Goal: Task Accomplishment & Management: Complete application form

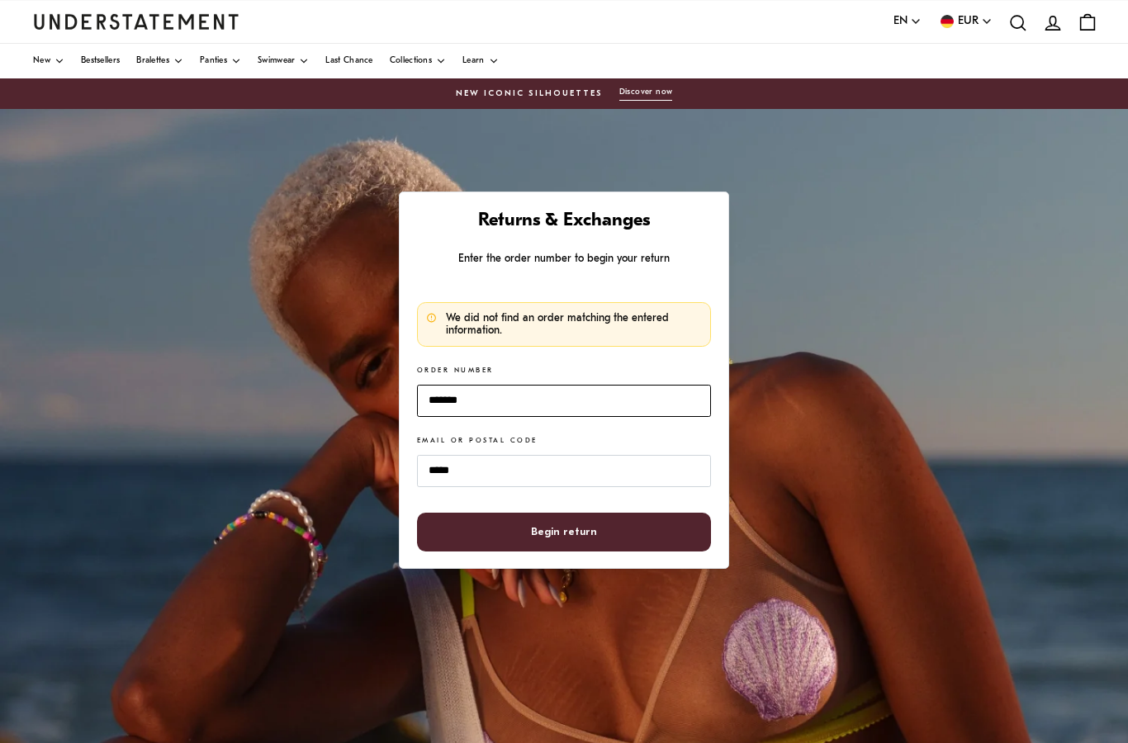
click at [536, 404] on input "*******" at bounding box center [564, 401] width 294 height 32
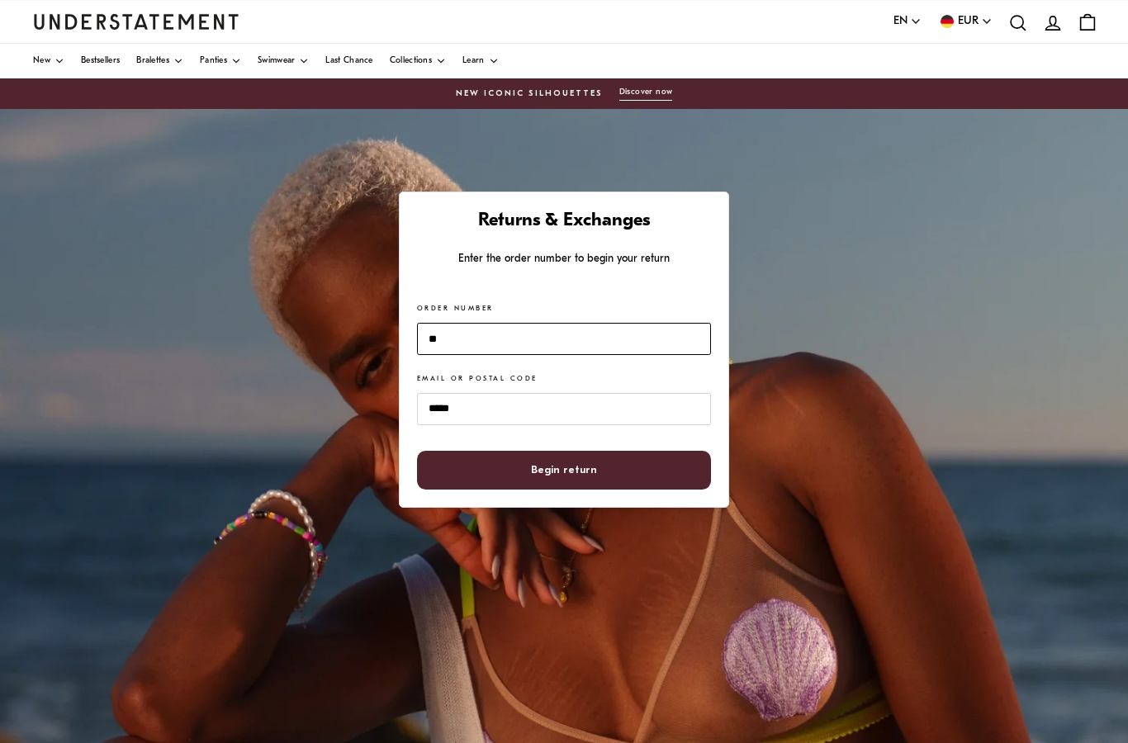
type input "*"
click at [478, 335] on input "Order Number" at bounding box center [564, 339] width 294 height 32
paste input "*******"
type input "*******"
click at [565, 477] on span "Begin return" at bounding box center [564, 470] width 66 height 37
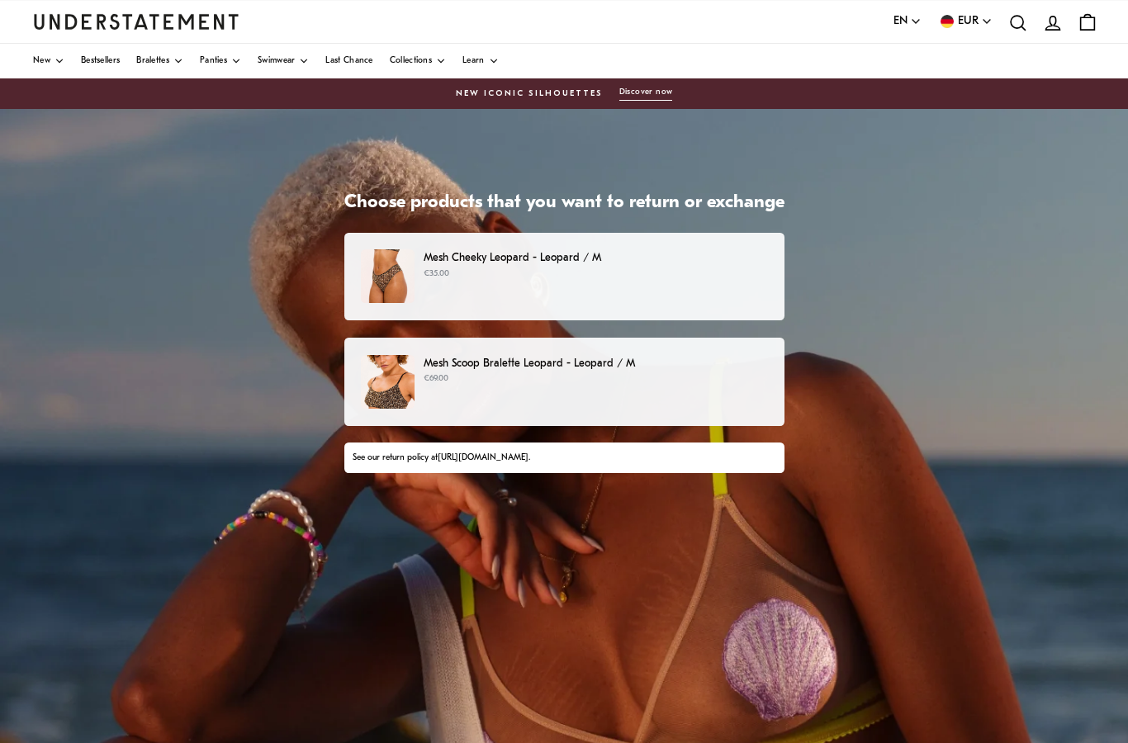
click at [672, 272] on p "€35.00" at bounding box center [596, 274] width 344 height 13
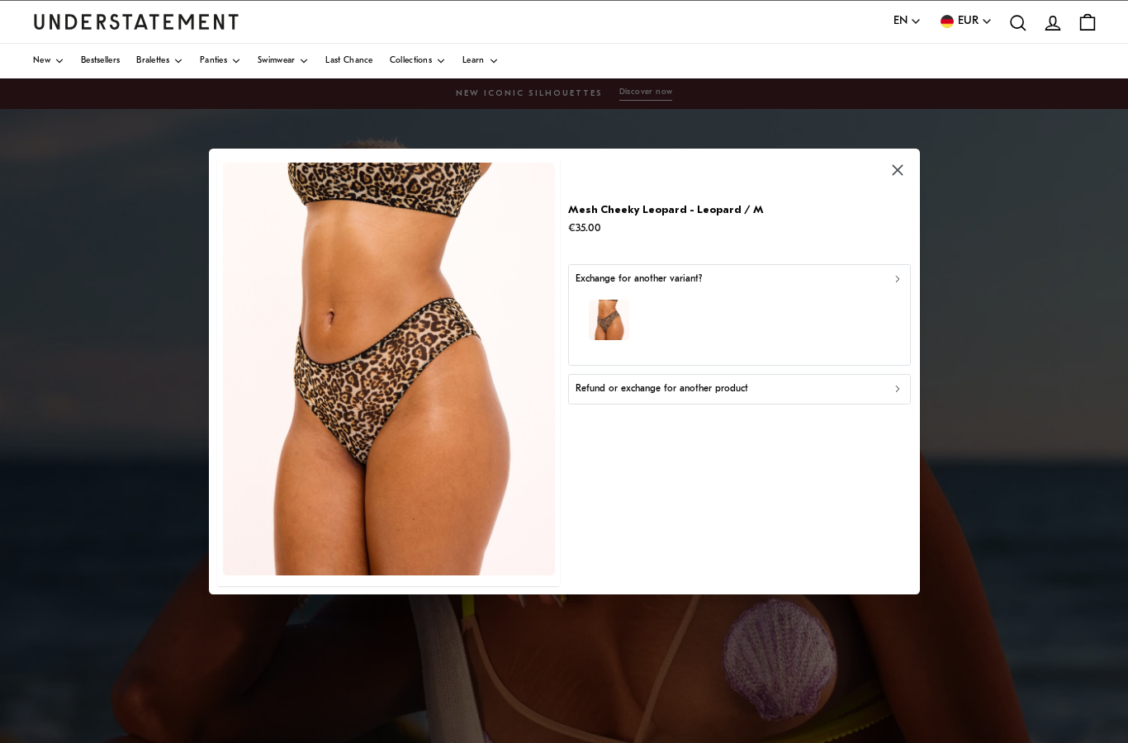
click at [681, 390] on p "Refund or exchange for another product" at bounding box center [662, 390] width 173 height 16
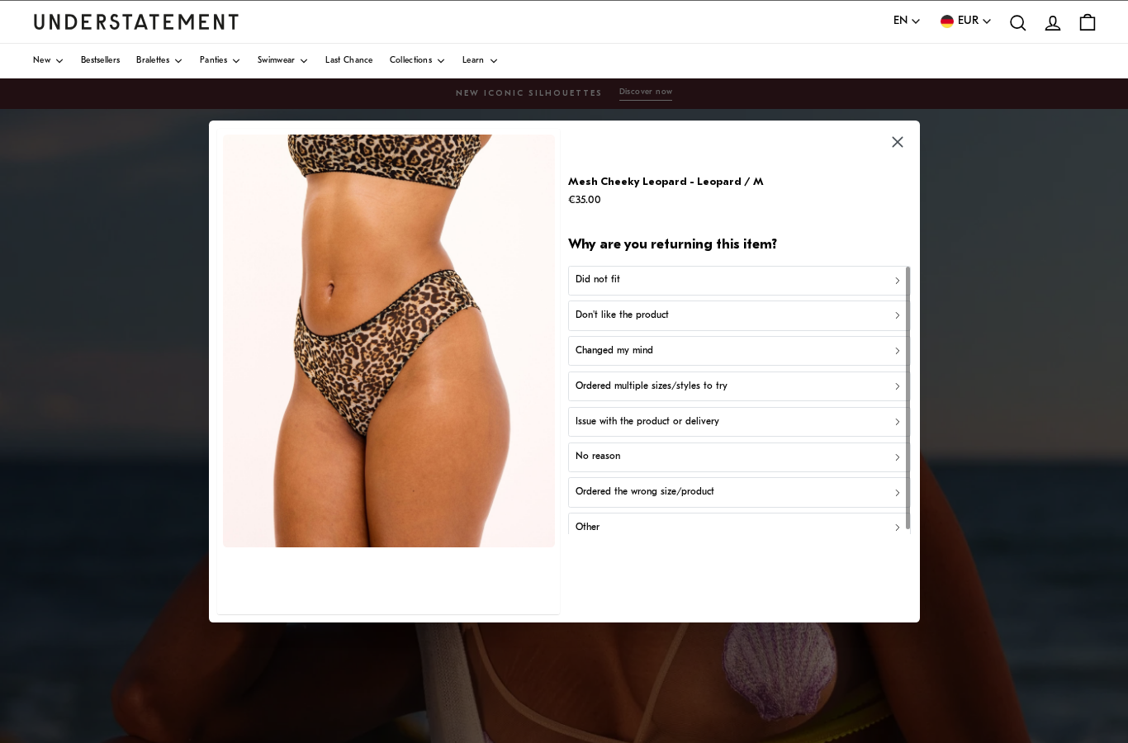
click at [706, 285] on div "Did not fit" at bounding box center [740, 281] width 328 height 16
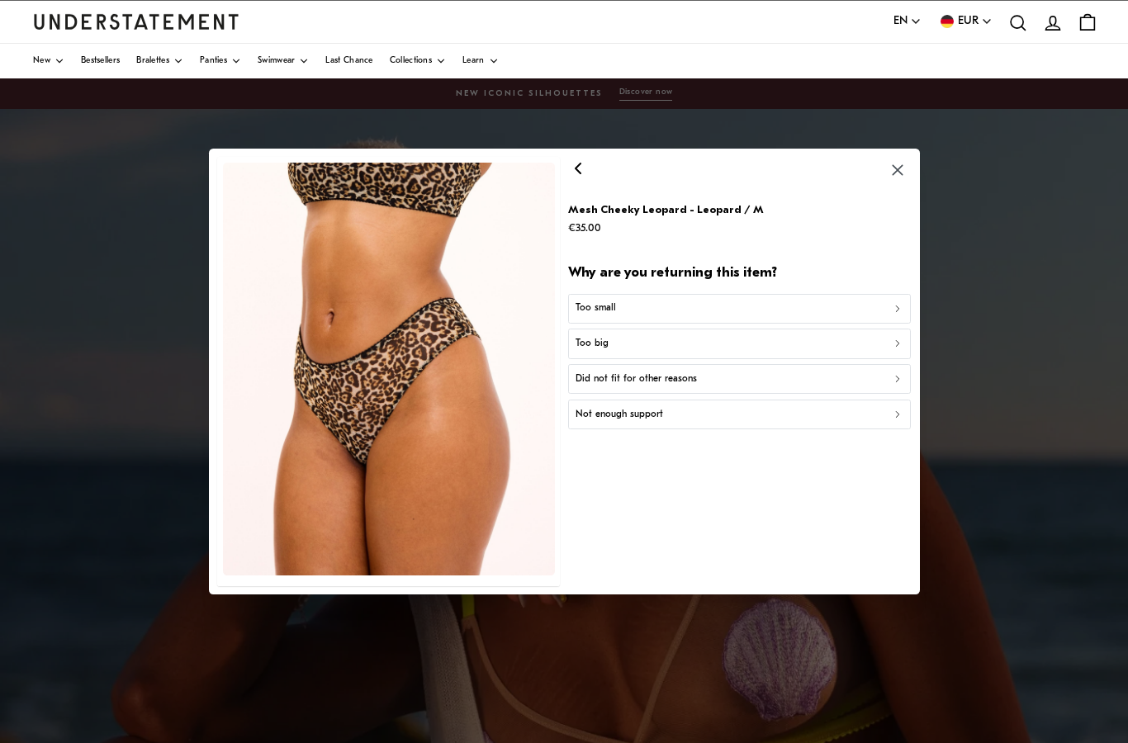
click at [646, 350] on button "Too big" at bounding box center [739, 344] width 343 height 30
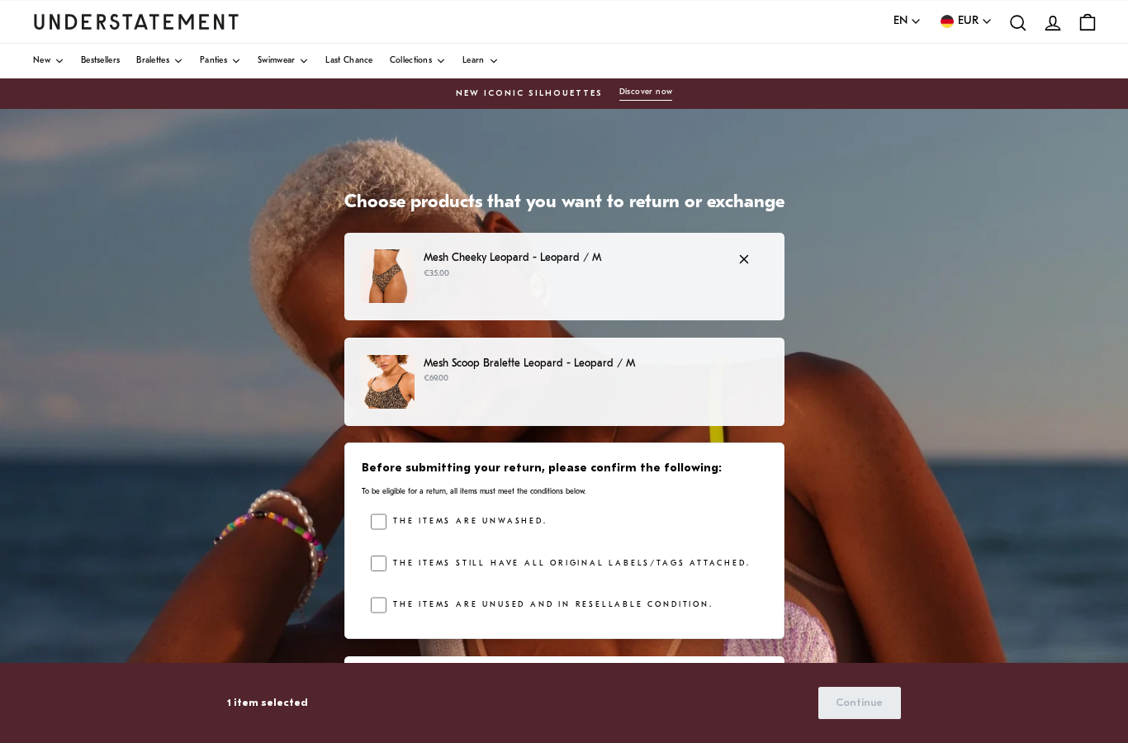
click at [423, 514] on label "The items are unwashed." at bounding box center [467, 522] width 160 height 17
click at [393, 558] on label "The items still have all original labels/tags attached." at bounding box center [568, 564] width 363 height 17
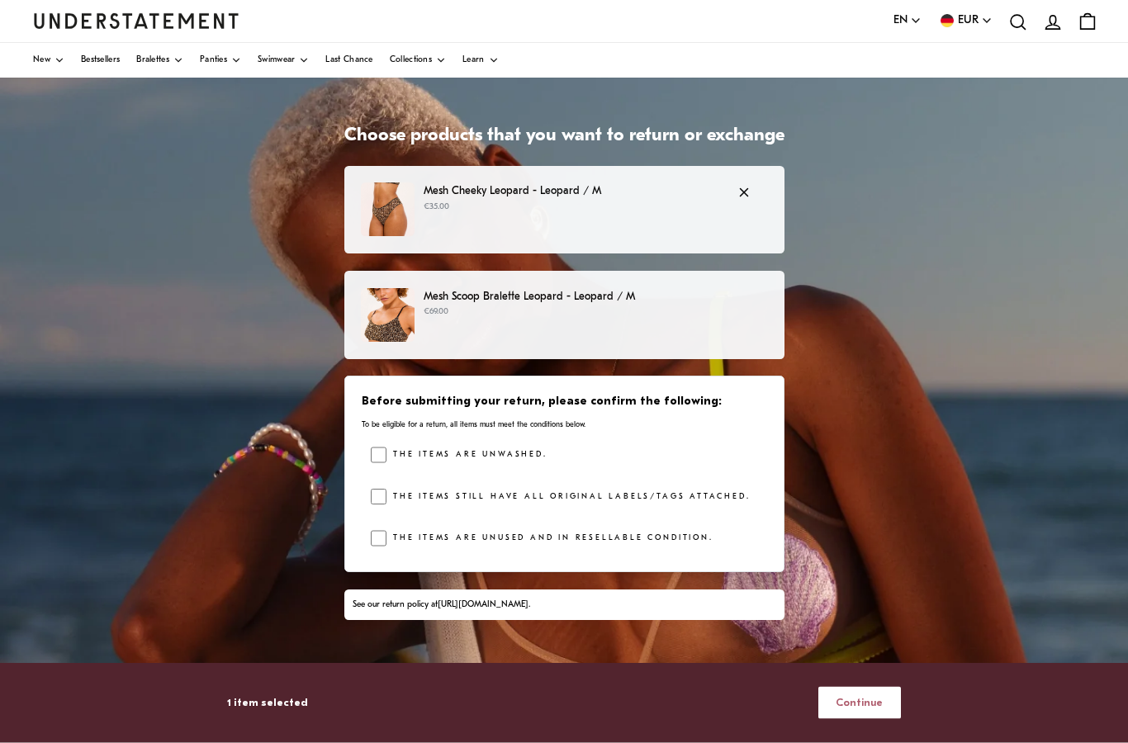
scroll to position [67, 0]
click at [852, 719] on span "Continue" at bounding box center [859, 703] width 47 height 31
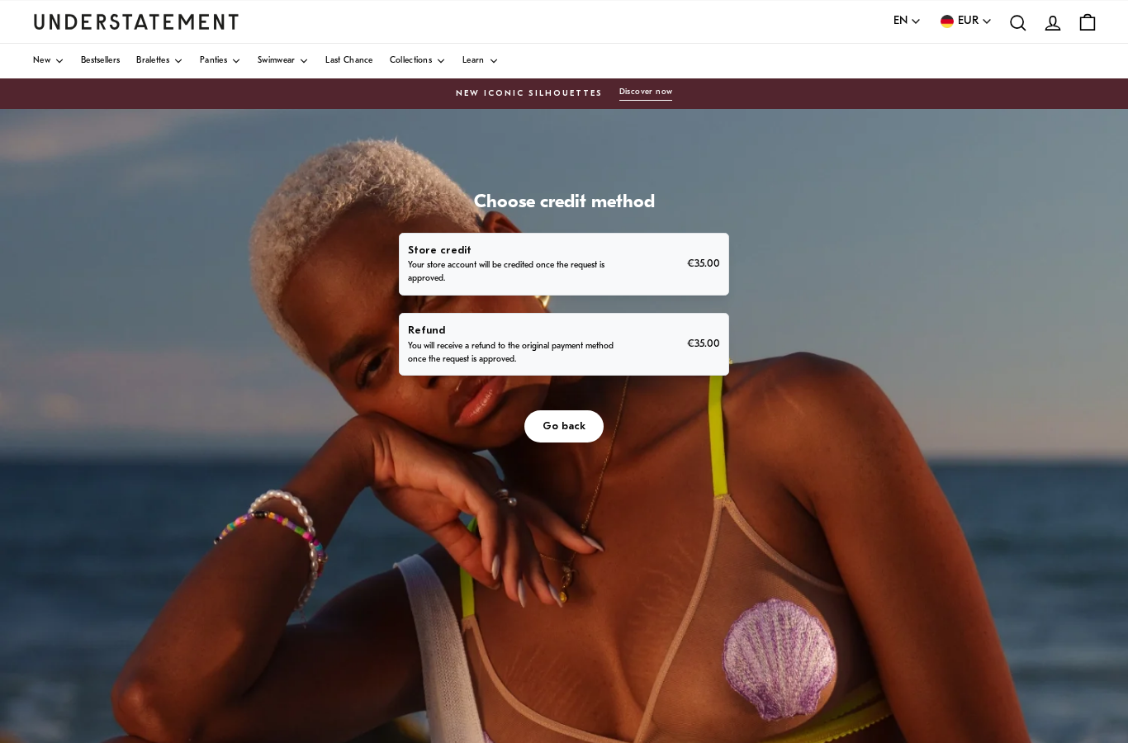
click at [557, 430] on span "Go back" at bounding box center [564, 426] width 43 height 31
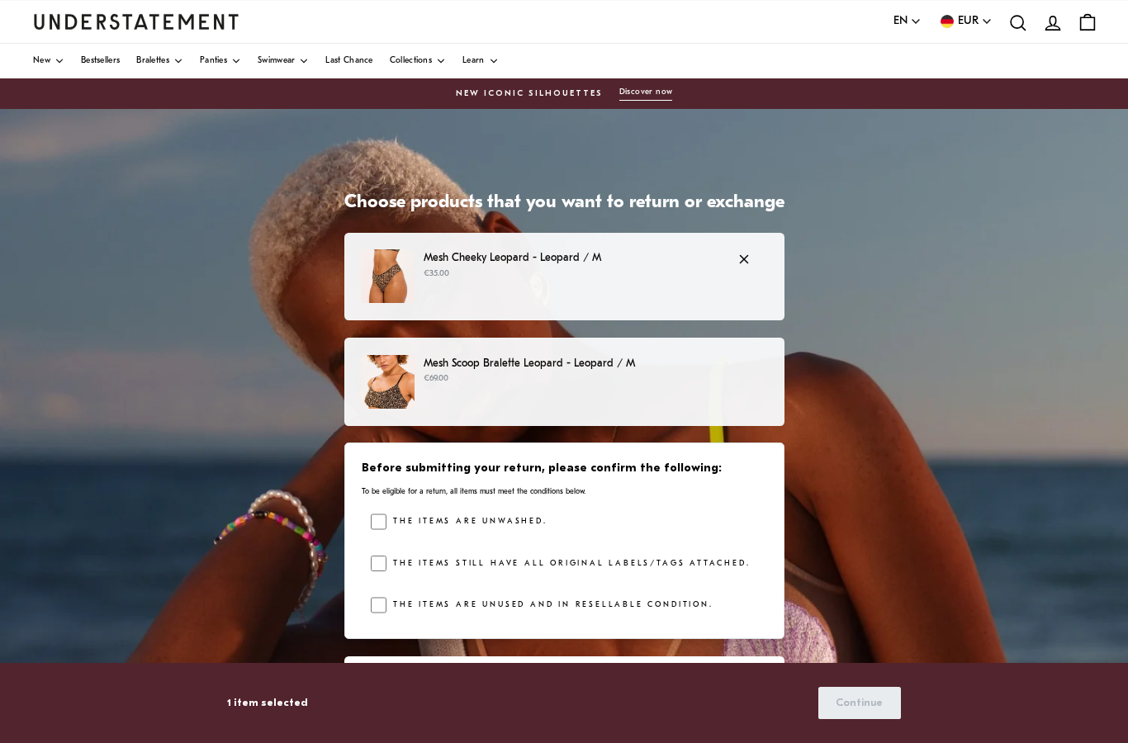
click at [525, 382] on p "€69.00" at bounding box center [596, 379] width 344 height 13
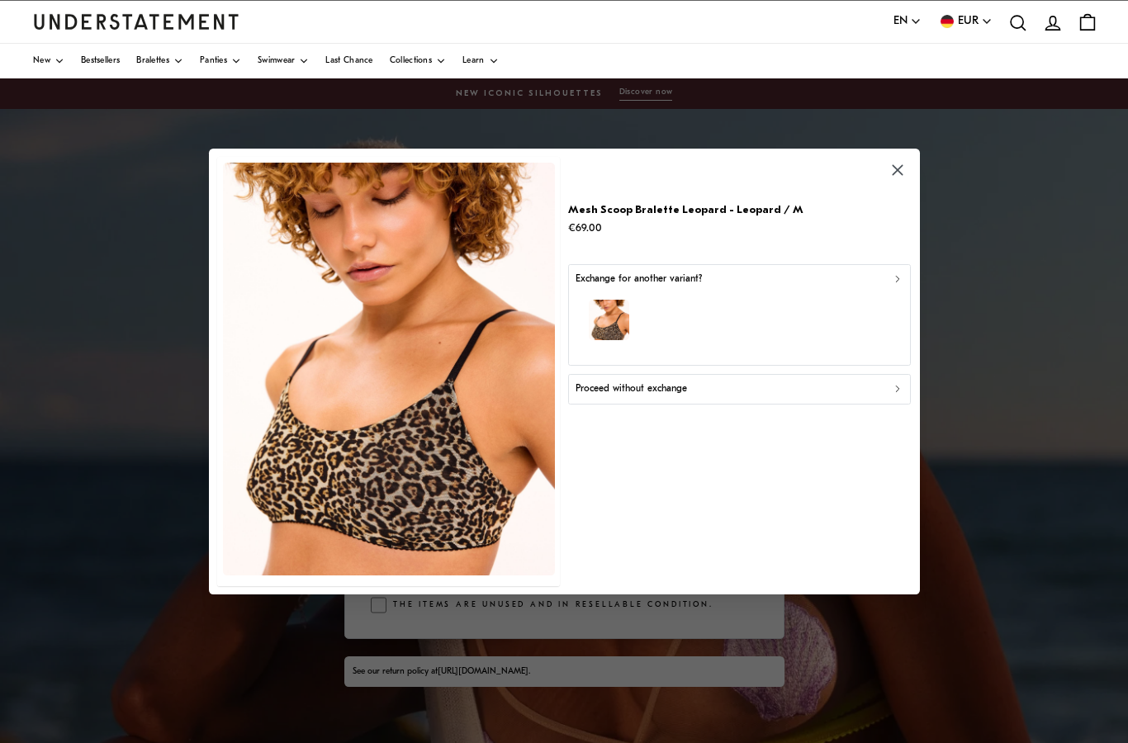
click at [635, 397] on button "Proceed without exchange" at bounding box center [739, 389] width 343 height 30
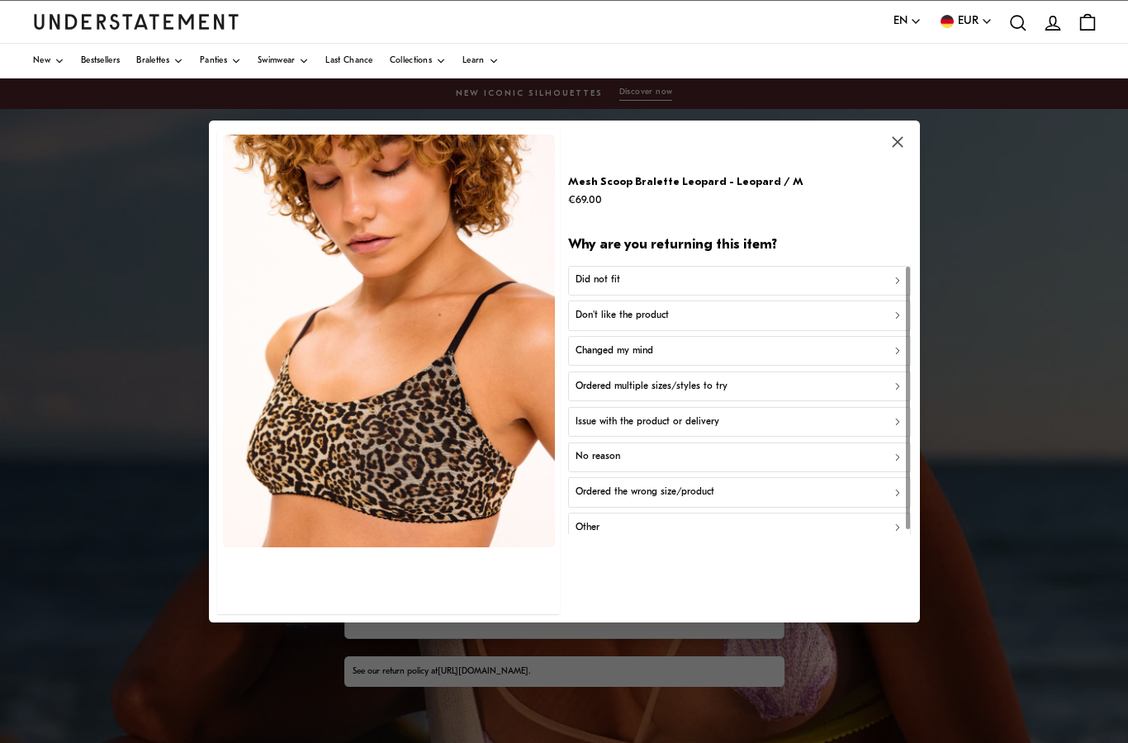
click at [676, 282] on div "Did not fit" at bounding box center [740, 281] width 328 height 16
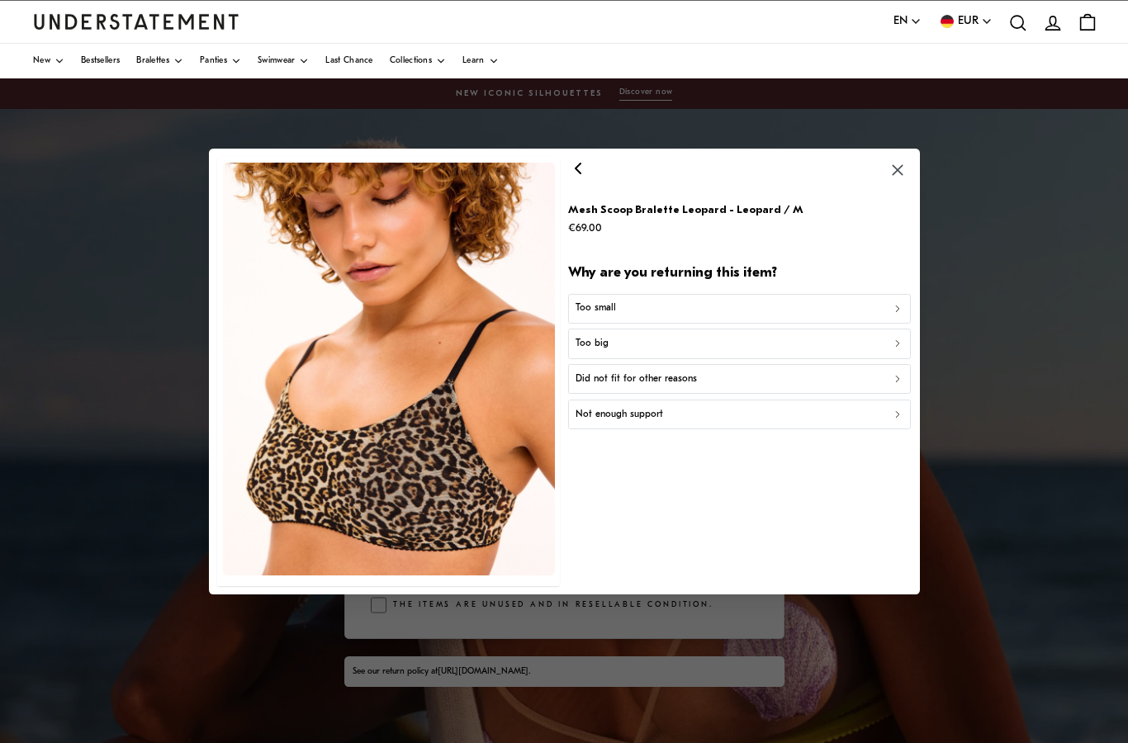
click at [641, 377] on p "Did not fit for other reasons" at bounding box center [636, 380] width 121 height 16
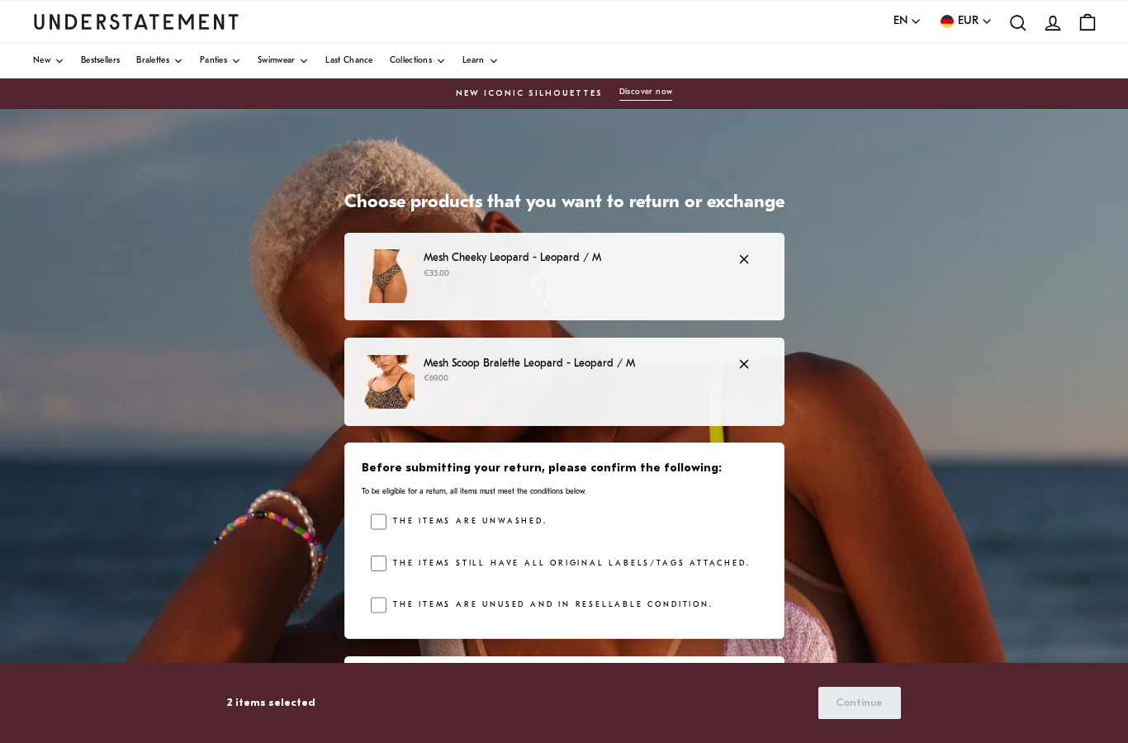
click at [415, 520] on label "The items are unwashed." at bounding box center [467, 522] width 160 height 17
click at [402, 552] on div "The items are unwashed. The items still have all original labels/tags attached.…" at bounding box center [569, 567] width 396 height 107
click at [346, 547] on div "Before submitting your return, please confirm the following: To be eligible for…" at bounding box center [564, 541] width 440 height 197
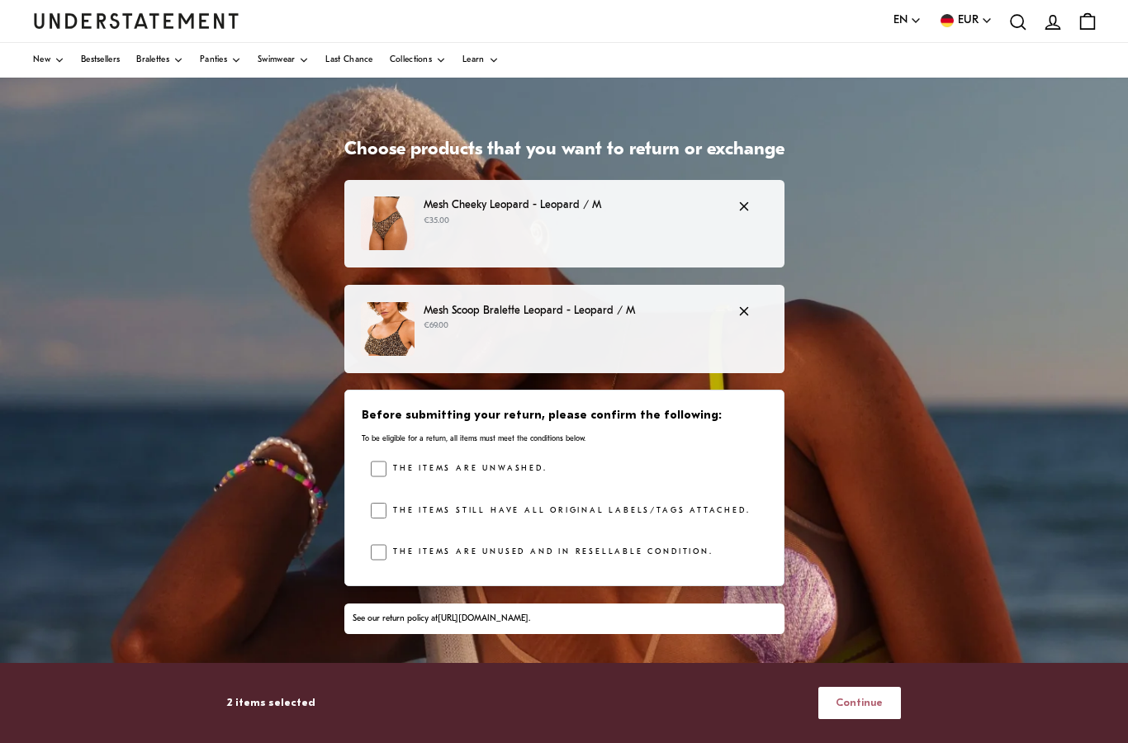
scroll to position [126, 0]
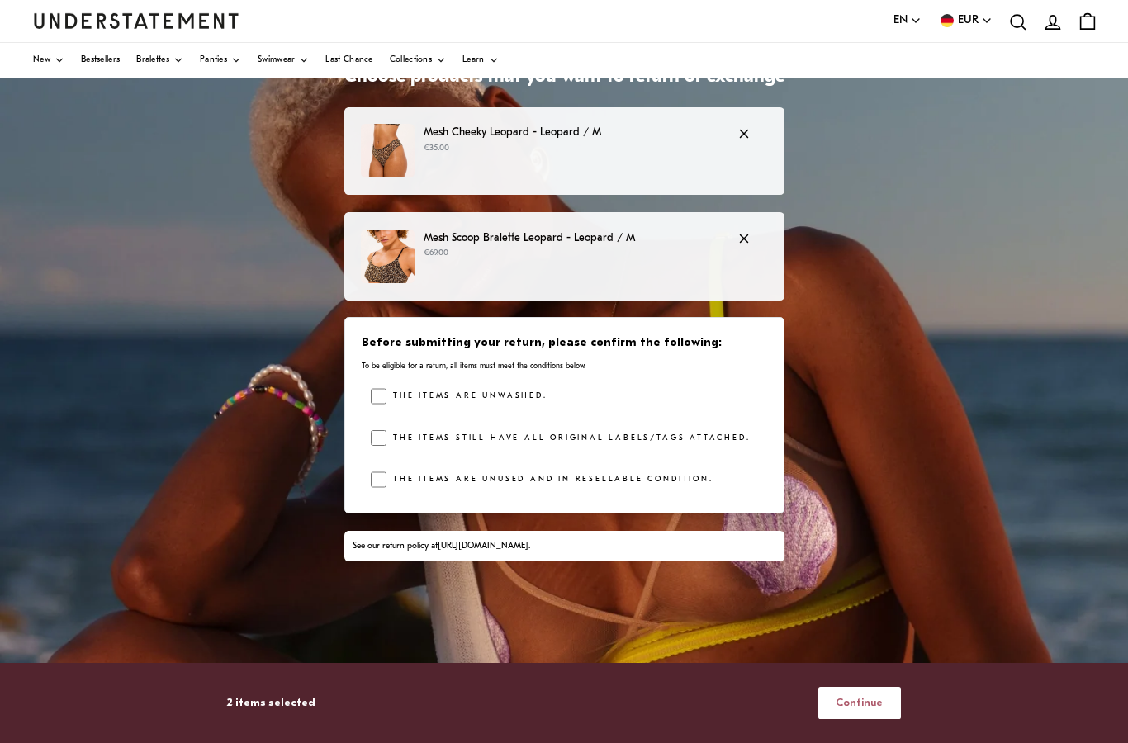
click at [878, 719] on span "Continue" at bounding box center [859, 703] width 47 height 31
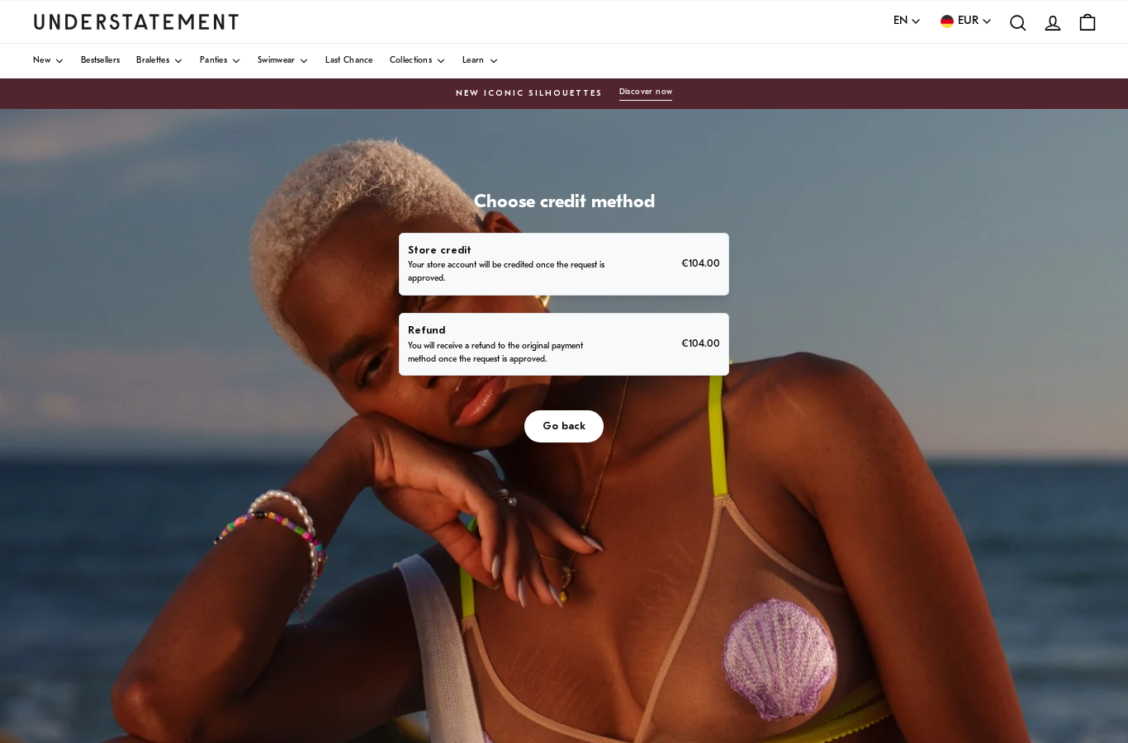
click at [572, 421] on span "Go back" at bounding box center [564, 426] width 43 height 31
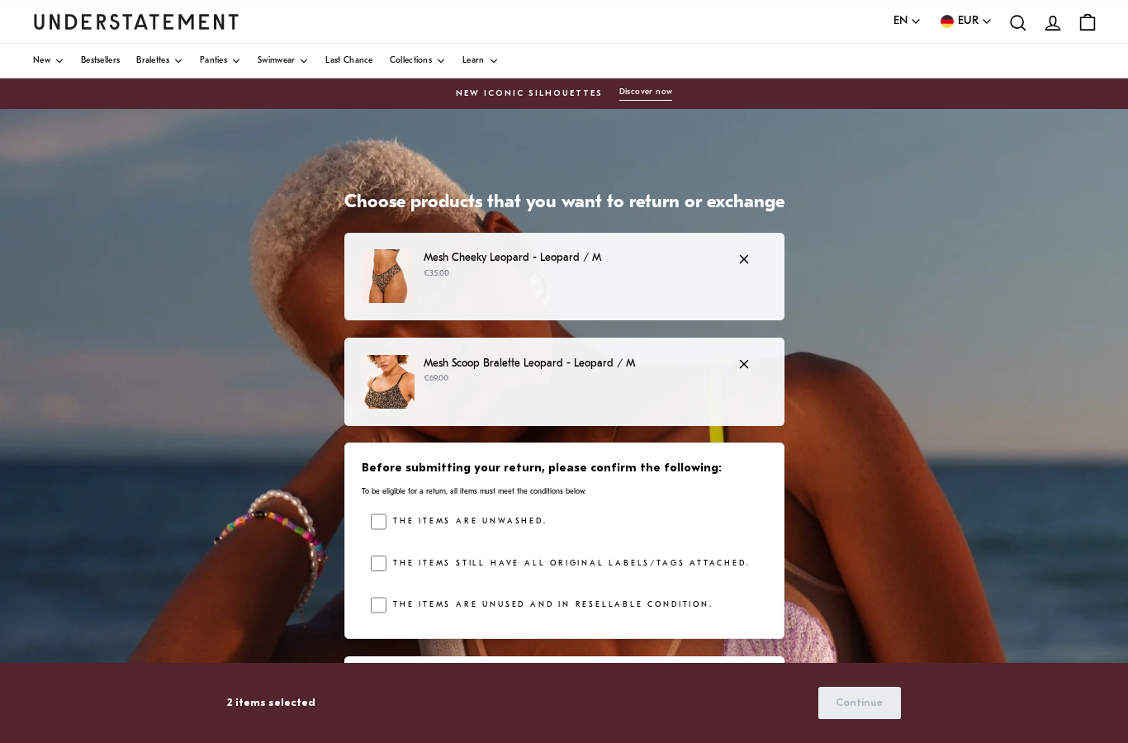
click at [458, 533] on div "The items are unwashed." at bounding box center [467, 526] width 160 height 25
click at [449, 516] on label "The items are unwashed." at bounding box center [467, 522] width 160 height 17
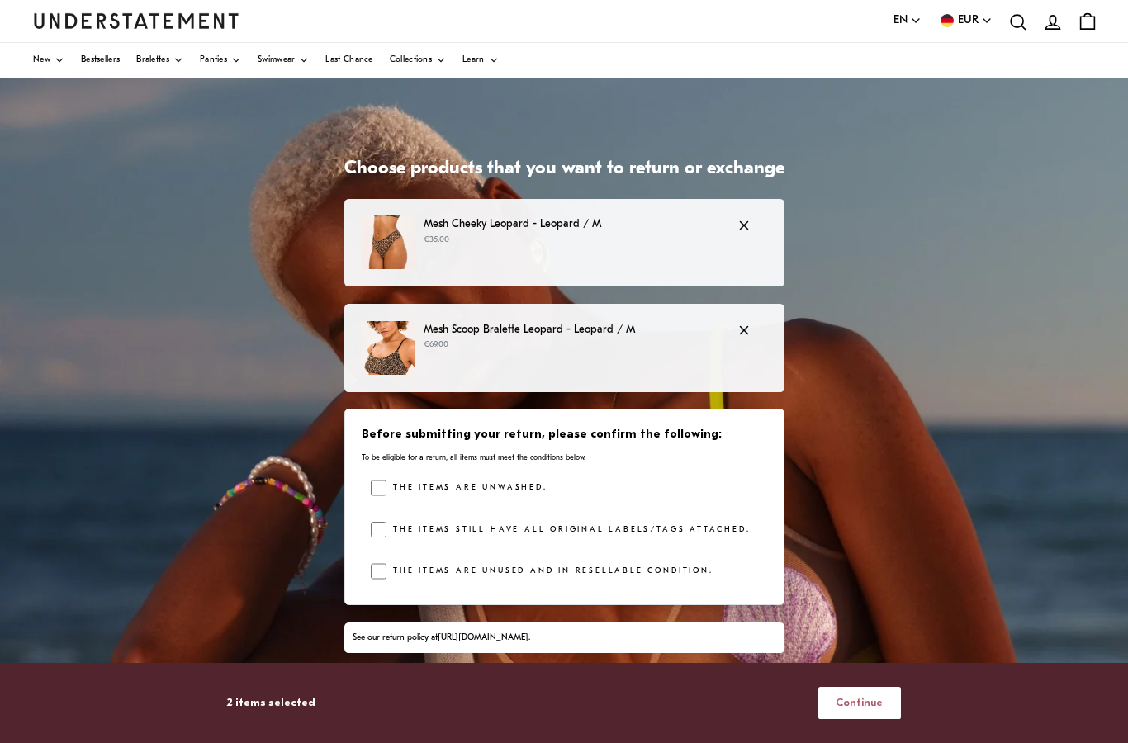
scroll to position [126, 0]
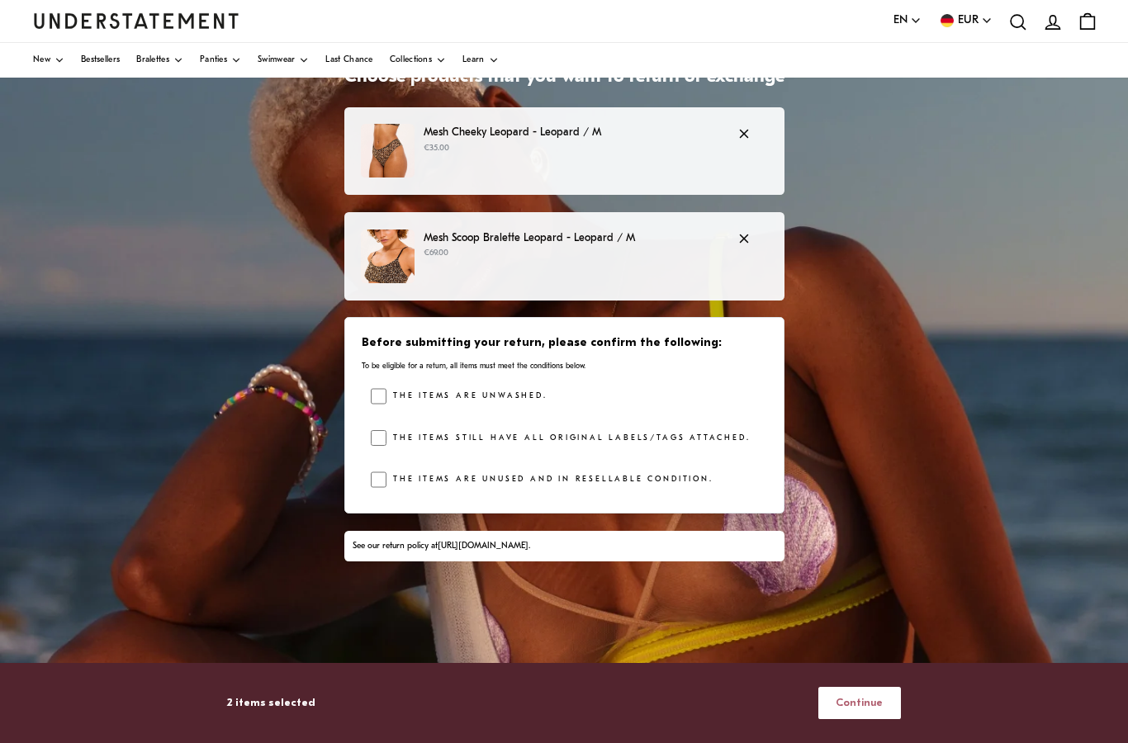
click at [874, 719] on span "Continue" at bounding box center [859, 703] width 47 height 31
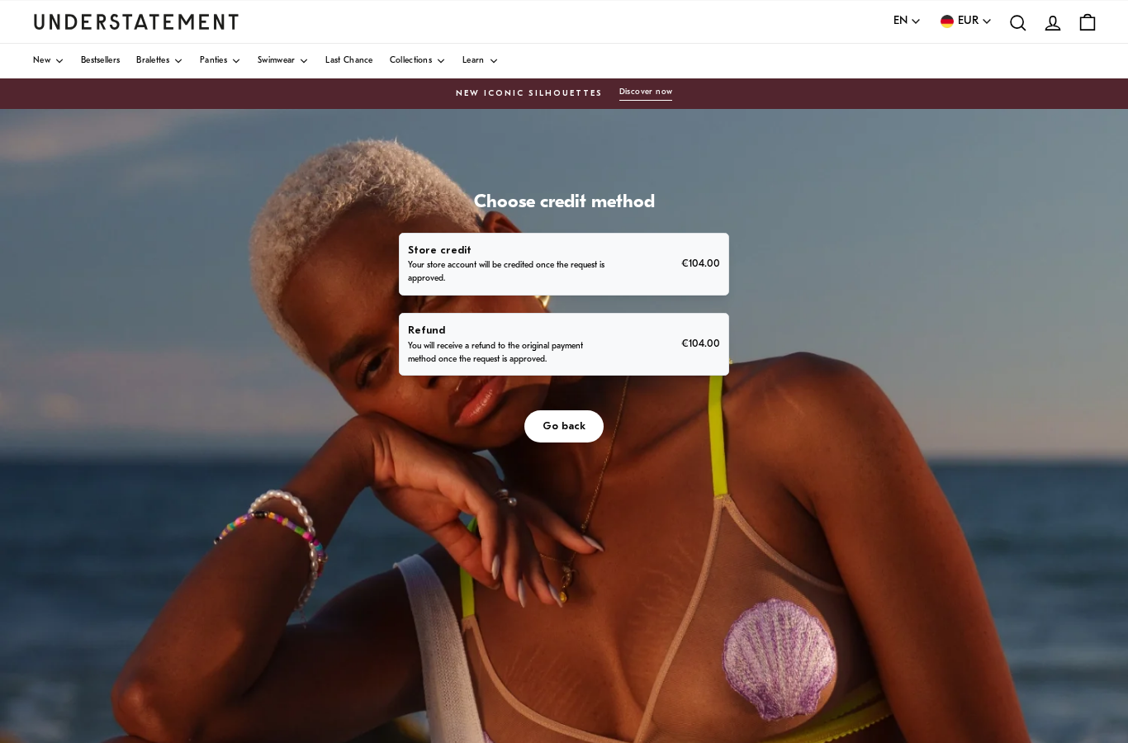
click at [444, 340] on p "You will receive a refund to the original payment method once the request is ap…" at bounding box center [510, 353] width 204 height 26
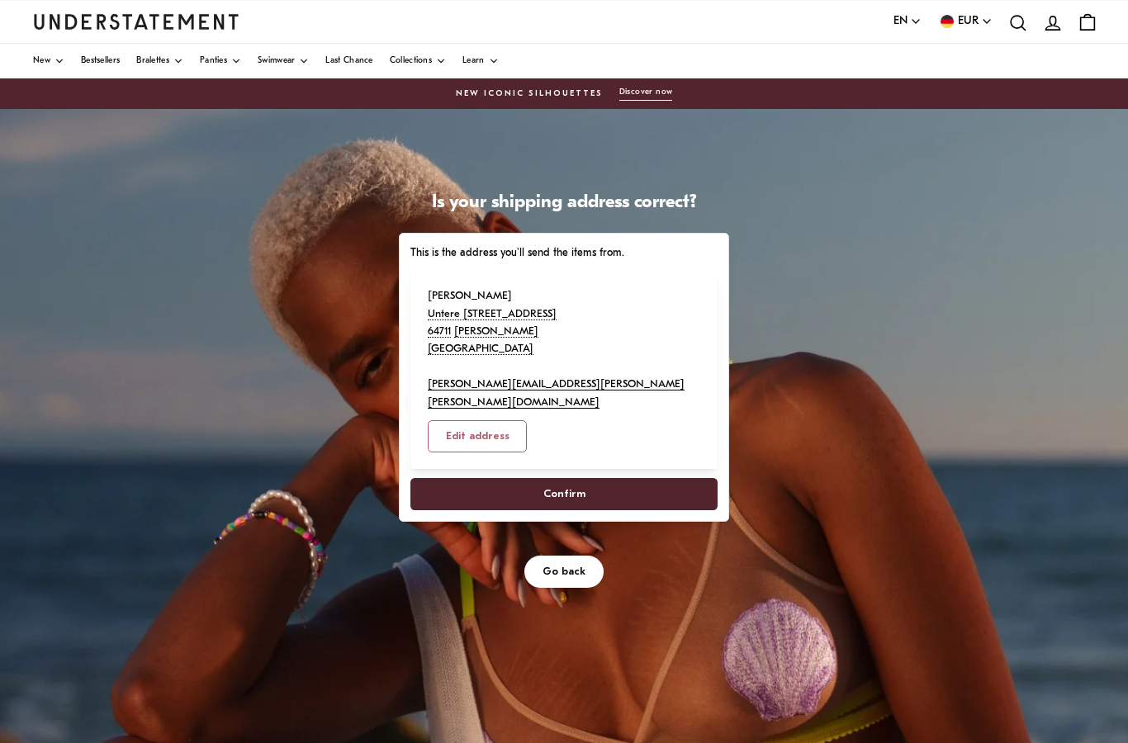
click at [565, 479] on span "Confirm" at bounding box center [565, 494] width 42 height 31
select select "**"
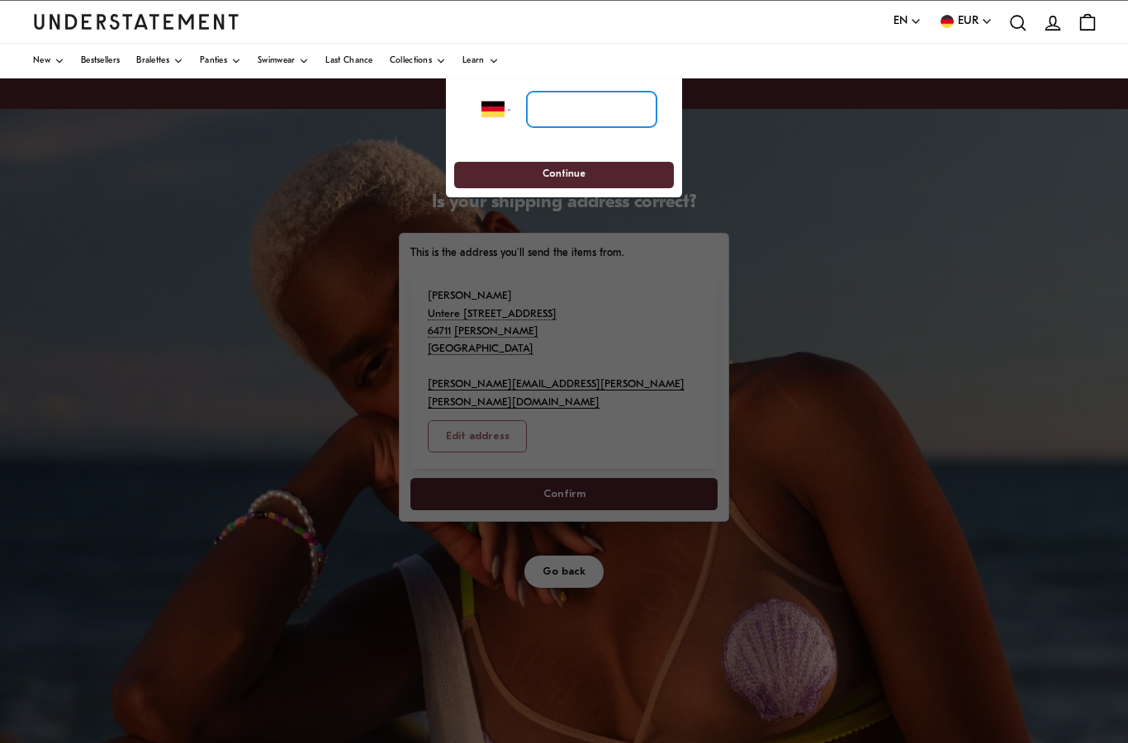
click at [557, 111] on input "tel" at bounding box center [592, 110] width 130 height 36
click at [567, 107] on input "tel" at bounding box center [592, 110] width 130 height 36
type input "*****"
click at [563, 160] on div "**********" at bounding box center [564, 135] width 236 height 123
click at [559, 175] on span "Continue" at bounding box center [564, 176] width 43 height 26
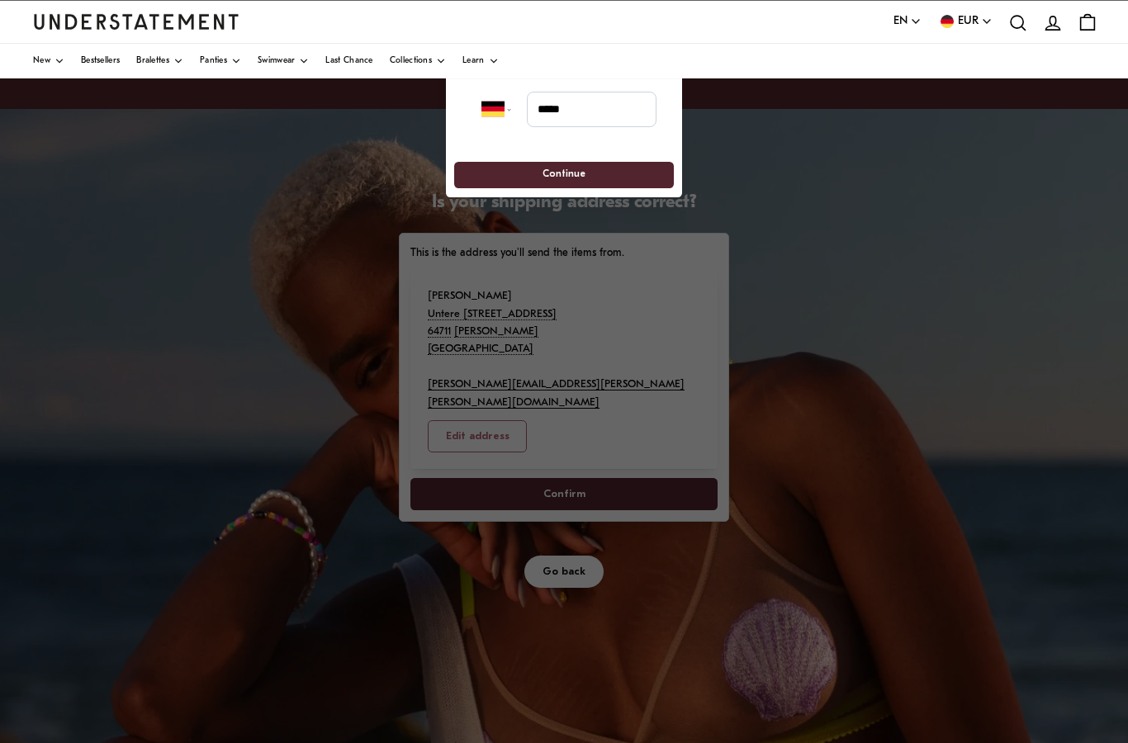
click at [559, 175] on span "Continue" at bounding box center [564, 176] width 43 height 26
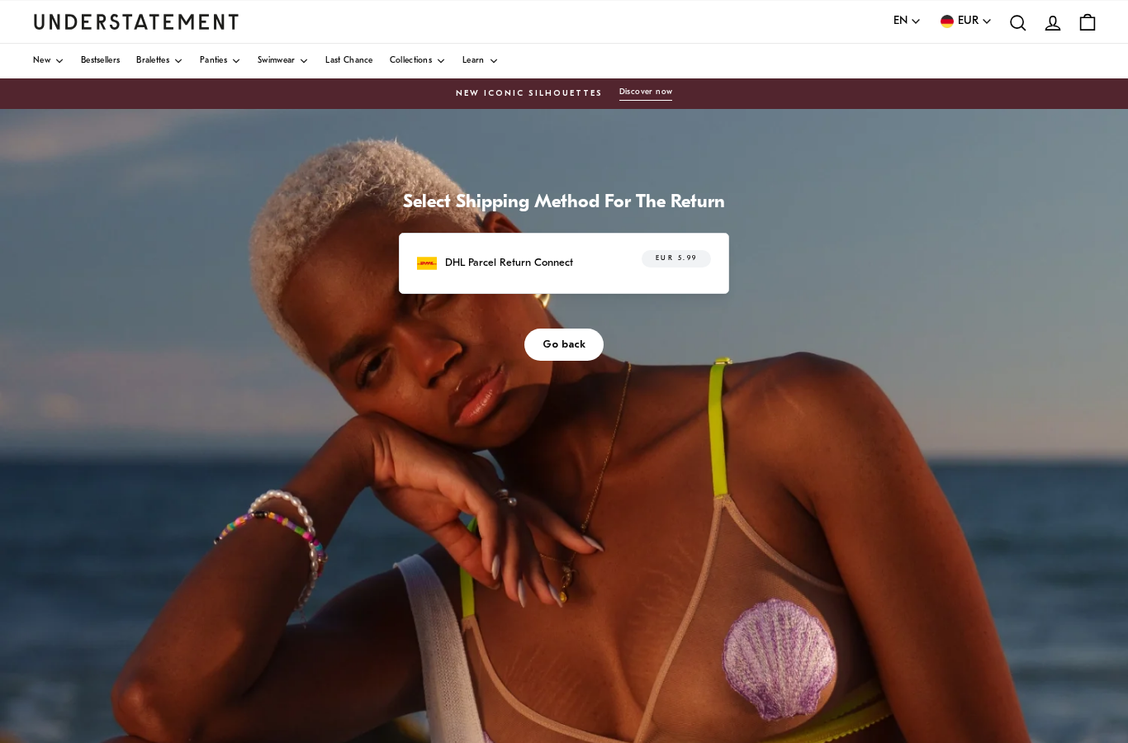
click at [572, 344] on span "Go back" at bounding box center [564, 345] width 43 height 31
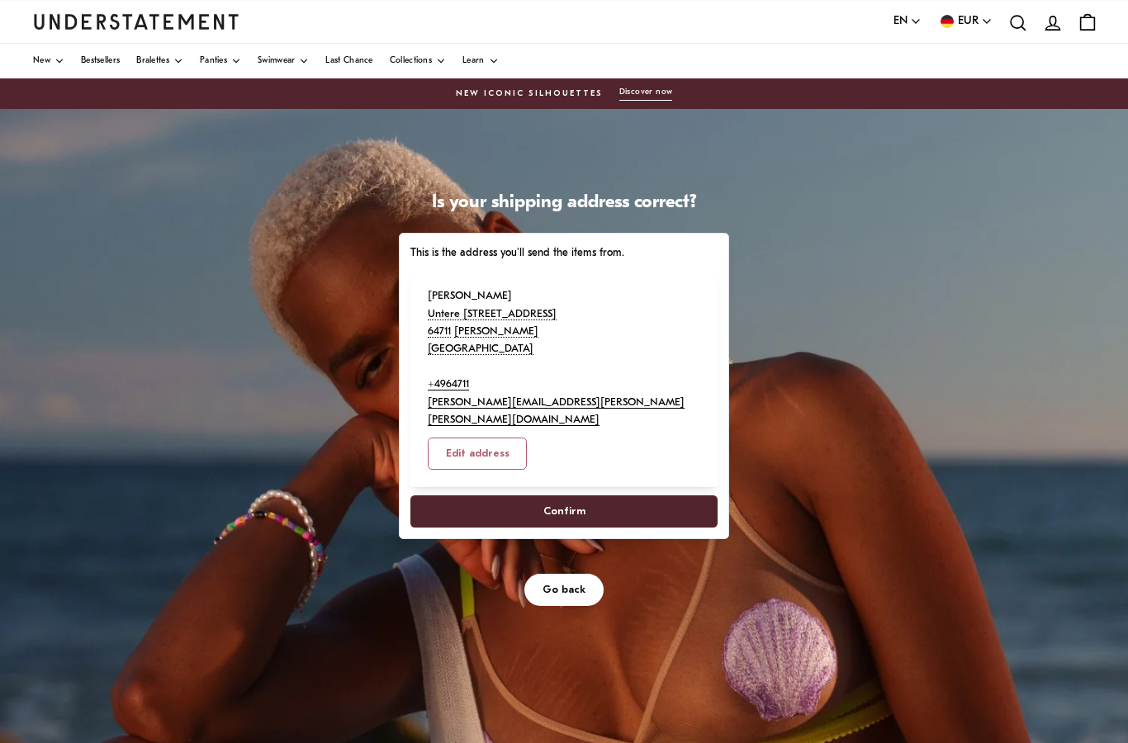
click at [582, 496] on span "Confirm" at bounding box center [565, 511] width 42 height 31
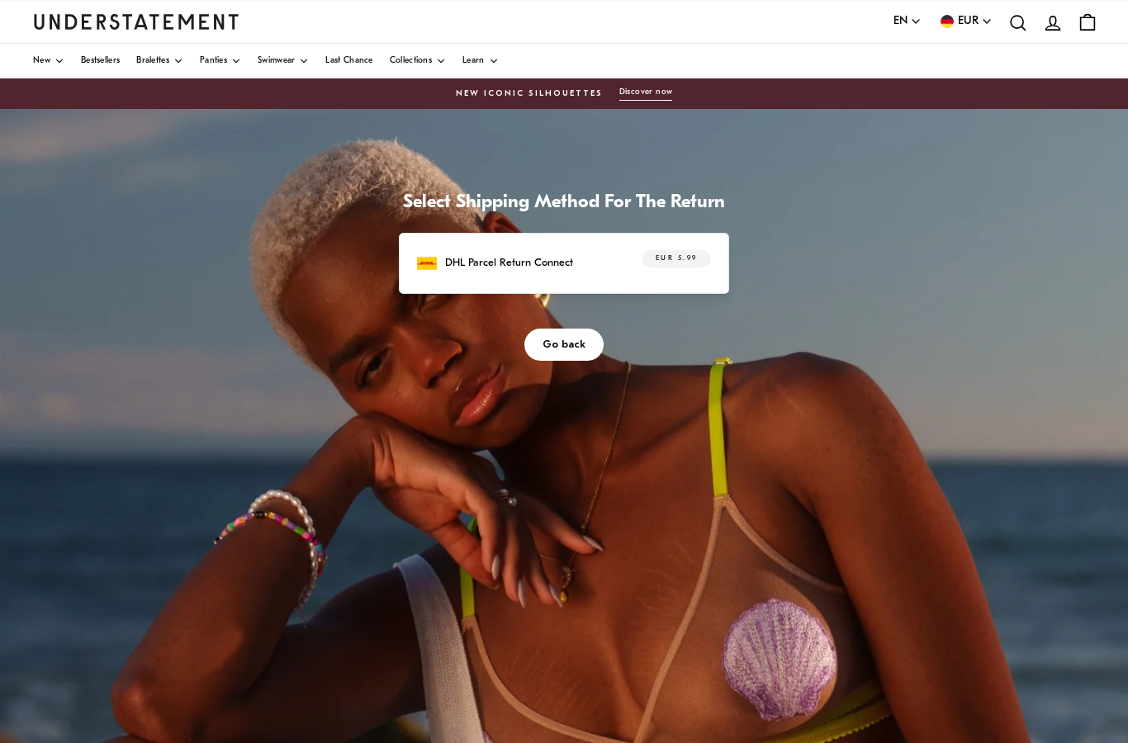
click at [541, 256] on p "DHL Parcel Return Connect" at bounding box center [509, 262] width 128 height 17
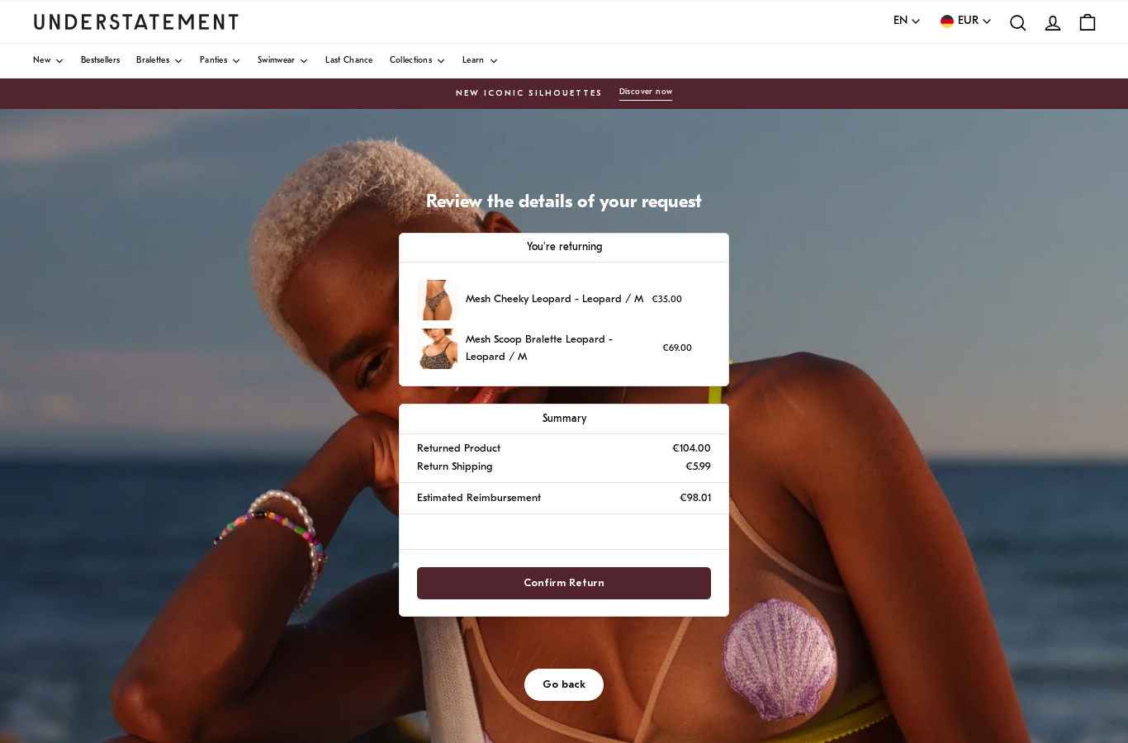
click at [596, 581] on span "Confirm Return" at bounding box center [564, 583] width 81 height 31
